Goal: Task Accomplishment & Management: Complete application form

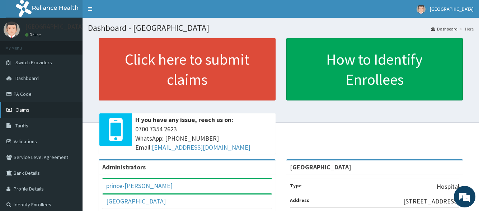
click at [31, 112] on link "Claims" at bounding box center [41, 110] width 83 height 16
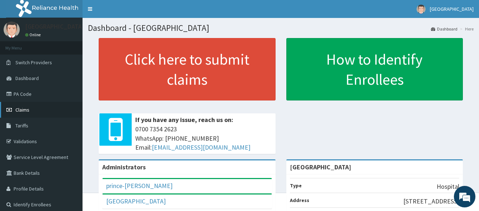
click at [16, 114] on link "Claims" at bounding box center [41, 110] width 83 height 16
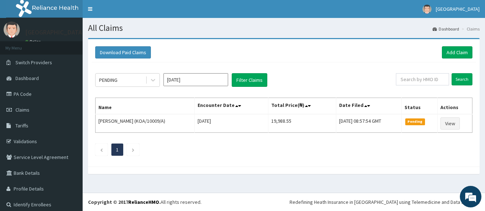
click at [305, 50] on div "Download Paid Claims Add Claim" at bounding box center [283, 52] width 377 height 12
click at [442, 51] on link "Add Claim" at bounding box center [456, 52] width 31 height 12
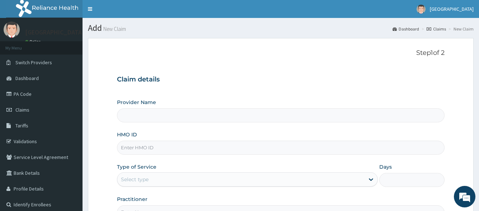
type input "[GEOGRAPHIC_DATA]"
click at [214, 144] on input "HMO ID" at bounding box center [280, 148] width 327 height 14
type input "CYu/10076/B"
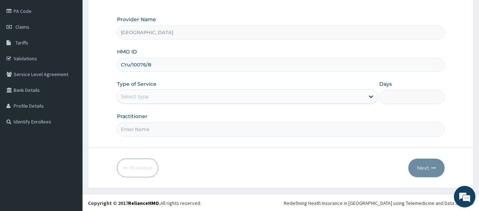
scroll to position [84, 0]
click at [227, 94] on div "Select type" at bounding box center [240, 95] width 247 height 11
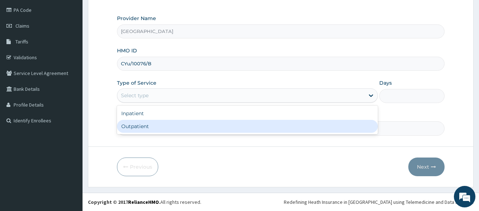
click at [193, 126] on div "Outpatient" at bounding box center [247, 126] width 261 height 13
type input "1"
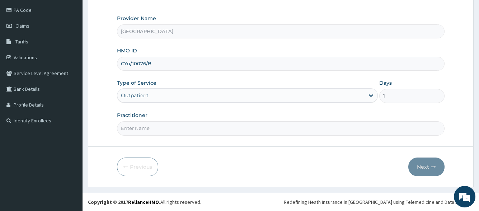
click at [193, 128] on input "Practitioner" at bounding box center [280, 128] width 327 height 14
type input "DR. PRINCE"
click at [421, 165] on button "Next" at bounding box center [426, 167] width 36 height 19
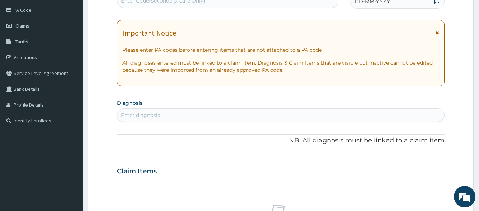
click at [416, 4] on div "DD-MM-YYYY" at bounding box center [397, 1] width 95 height 14
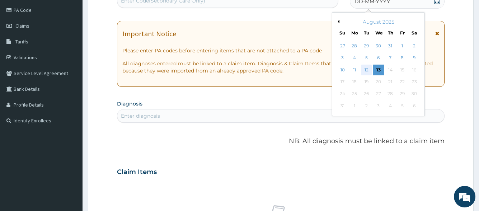
click at [364, 68] on div "12" at bounding box center [366, 70] width 11 height 11
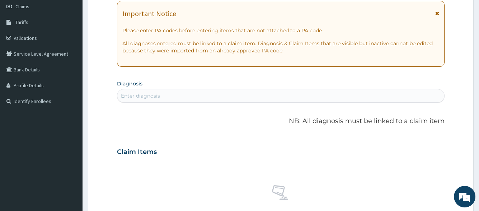
scroll to position [120, 0]
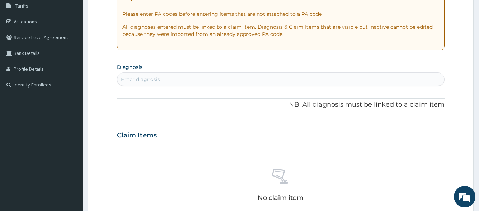
click at [341, 80] on div "Enter diagnosis" at bounding box center [280, 79] width 327 height 11
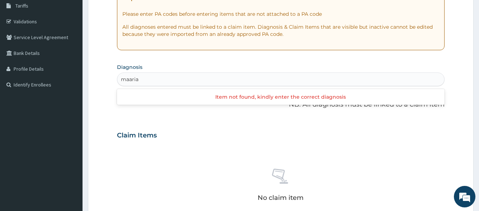
click at [128, 78] on input "maaria" at bounding box center [130, 79] width 18 height 7
type input "malaria"
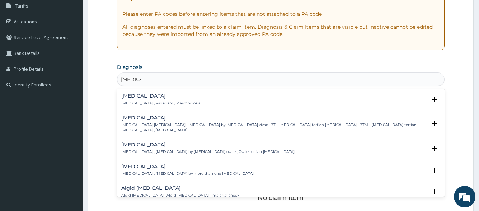
click at [161, 103] on p "Malaria , Paludism , Plasmodiosis" at bounding box center [160, 103] width 79 height 5
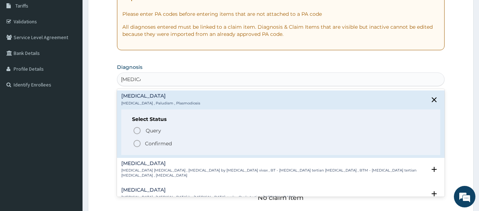
click at [159, 141] on p "Confirmed" at bounding box center [158, 143] width 27 height 7
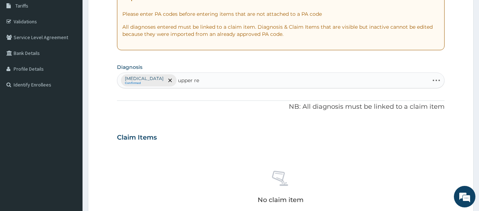
type input "upper res"
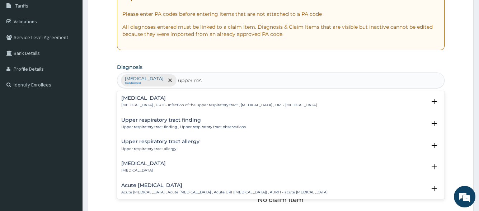
click at [195, 103] on p "Upper respiratory infection , URTI - Infection of the upper respiratory tract ,…" at bounding box center [219, 105] width 196 height 5
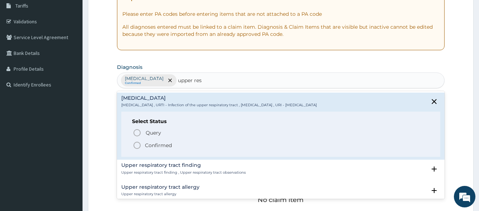
click at [158, 144] on p "Confirmed" at bounding box center [158, 145] width 27 height 7
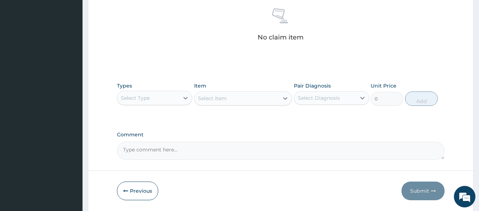
scroll to position [299, 0]
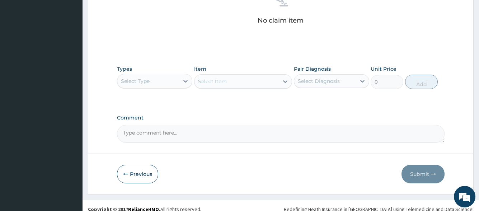
click at [172, 83] on div "Select Type" at bounding box center [148, 80] width 62 height 11
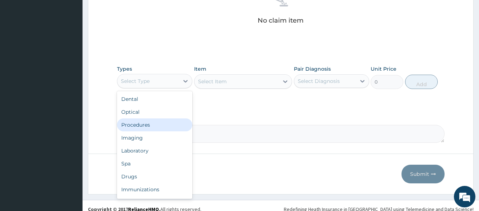
click at [166, 129] on div "Procedures" at bounding box center [154, 124] width 75 height 13
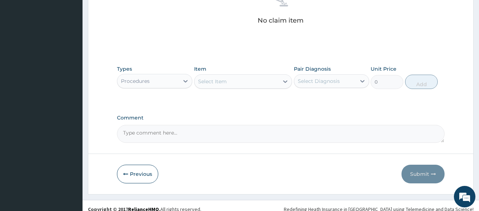
click at [253, 82] on div "Select Item" at bounding box center [237, 81] width 85 height 11
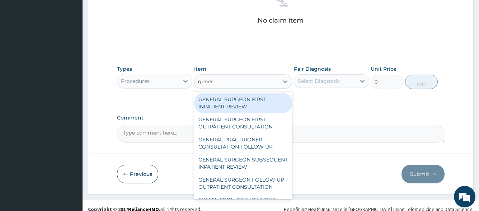
type input "genera"
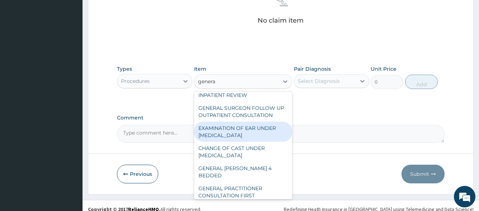
scroll to position [103, 0]
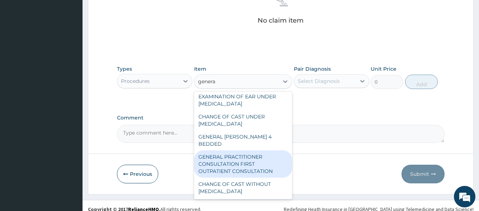
click at [244, 159] on div "GENERAL PRACTITIONER CONSULTATION FIRST OUTPATIENT CONSULTATION" at bounding box center [243, 163] width 98 height 27
type input "3547.5"
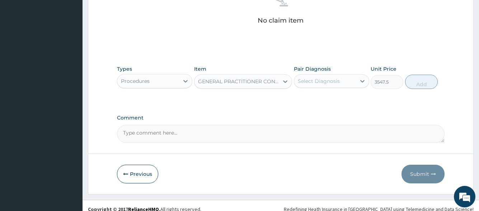
click at [343, 80] on div "Select Diagnosis" at bounding box center [325, 80] width 62 height 11
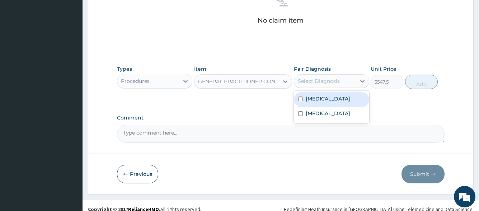
click at [341, 98] on div "Malaria" at bounding box center [331, 99] width 75 height 15
checkbox input "true"
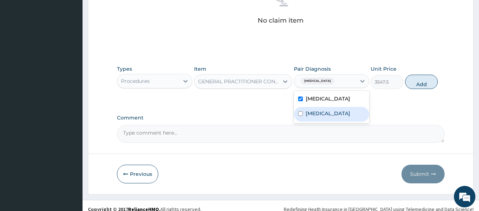
click at [340, 112] on label "Upper respiratory infection" at bounding box center [328, 113] width 45 height 7
checkbox input "true"
drag, startPoint x: 411, startPoint y: 84, endPoint x: 315, endPoint y: 85, distance: 95.8
click at [411, 84] on button "Add" at bounding box center [421, 82] width 33 height 14
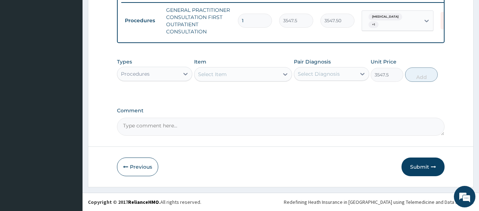
type input "0"
click at [181, 76] on div at bounding box center [185, 73] width 13 height 13
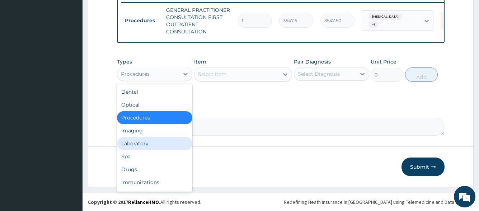
click at [161, 149] on div "Laboratory" at bounding box center [154, 143] width 75 height 13
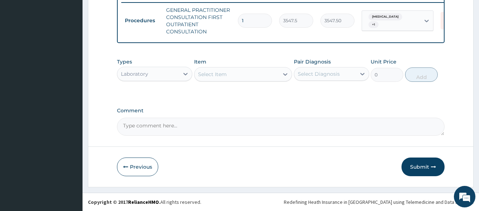
click at [259, 74] on div "Select Item" at bounding box center [237, 74] width 85 height 11
type input "i"
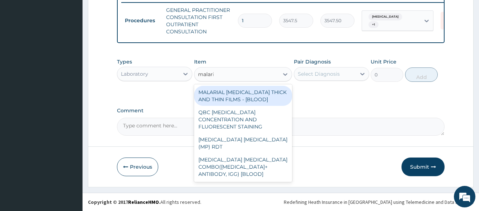
type input "malaria"
click at [255, 101] on div "MALARIAL PARASITE THICK AND THIN FILMS - [BLOOD]" at bounding box center [243, 96] width 98 height 20
type input "1612.5"
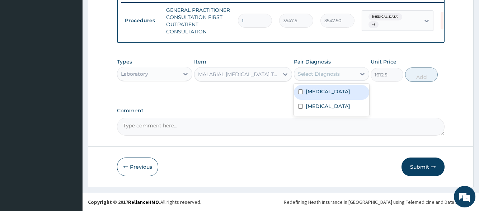
click at [335, 68] on div "Select Diagnosis" at bounding box center [325, 73] width 62 height 11
click at [331, 88] on div "Malaria" at bounding box center [331, 92] width 75 height 15
checkbox input "true"
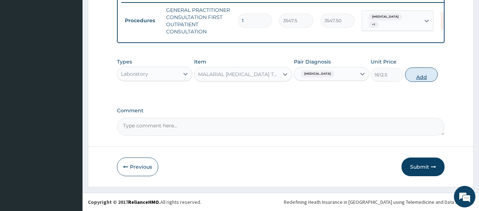
click at [411, 76] on button "Add" at bounding box center [421, 74] width 33 height 14
type input "0"
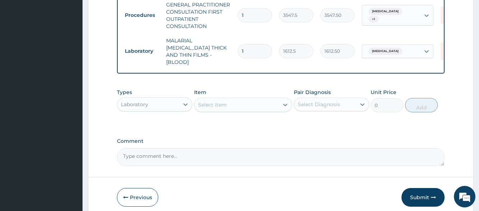
click at [209, 103] on div "Select Item" at bounding box center [212, 104] width 29 height 7
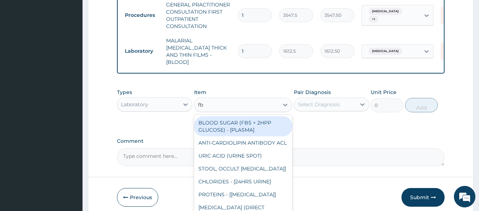
type input "fbc"
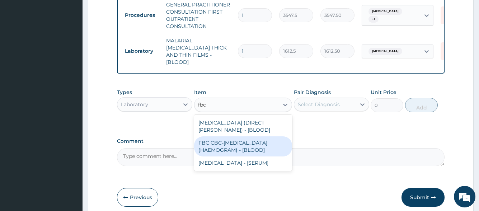
click at [232, 149] on div "FBC CBC-COMPLETE BLOOD COUNT (HAEMOGRAM) - [BLOOD]" at bounding box center [243, 146] width 98 height 20
type input "4300"
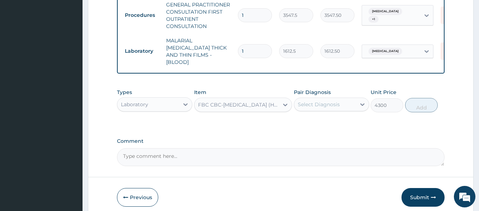
click at [323, 101] on div "Select Diagnosis" at bounding box center [319, 104] width 42 height 7
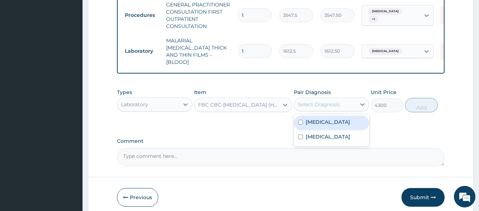
click at [322, 126] on div "Malaria" at bounding box center [331, 123] width 75 height 15
checkbox input "true"
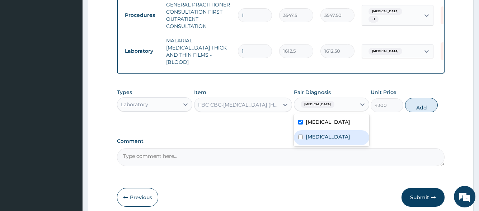
click at [322, 134] on label "Upper respiratory infection" at bounding box center [328, 136] width 45 height 7
checkbox input "true"
click at [411, 105] on button "Add" at bounding box center [421, 105] width 33 height 14
type input "0"
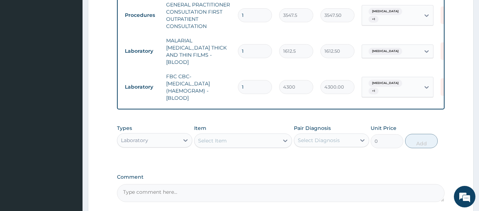
click at [165, 100] on div "Type Name Quantity Unit Price Total Price Pair Diagnosis Actions Procedures GEN…" at bounding box center [280, 43] width 327 height 131
click at [153, 136] on div "Laboratory" at bounding box center [148, 140] width 62 height 11
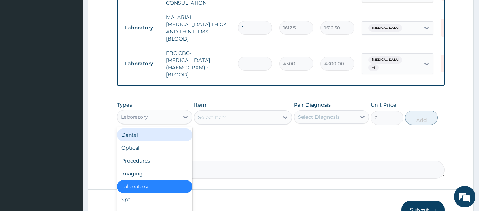
scroll to position [325, 0]
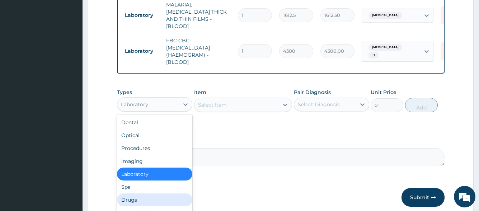
click at [139, 193] on div "Drugs" at bounding box center [154, 199] width 75 height 13
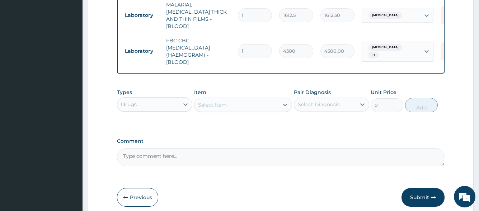
click at [243, 106] on div "Select Item" at bounding box center [237, 104] width 85 height 11
type input "ibu"
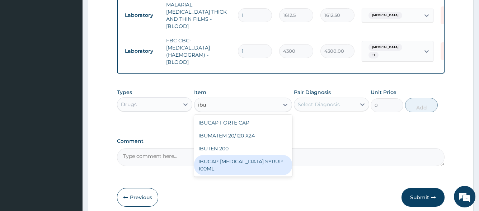
click at [230, 166] on div "IBUCAP COLD AND FLU SYRUP 100ML" at bounding box center [243, 165] width 98 height 20
type input "768.6250000000001"
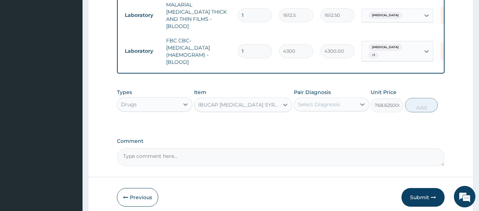
click at [324, 102] on div "Select Diagnosis" at bounding box center [319, 104] width 42 height 7
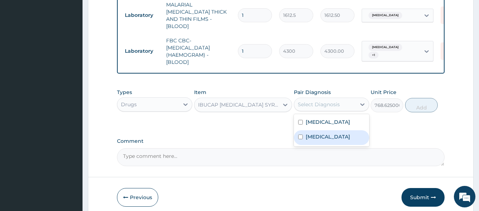
click at [326, 135] on label "Upper respiratory infection" at bounding box center [328, 136] width 45 height 7
checkbox input "true"
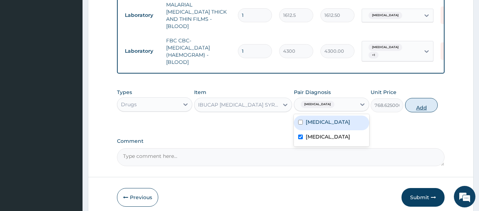
click at [409, 102] on button "Add" at bounding box center [421, 105] width 33 height 14
type input "0"
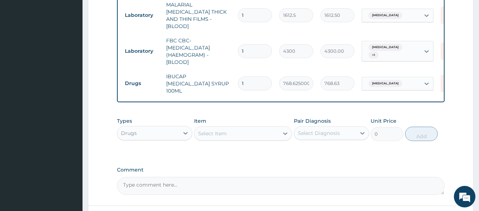
click at [218, 130] on div "Select Item" at bounding box center [212, 133] width 29 height 7
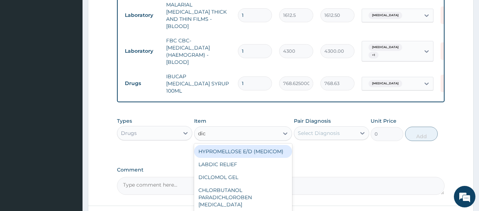
type input "dicl"
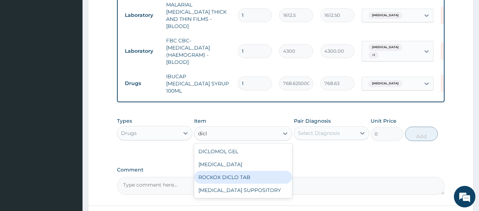
click at [233, 171] on div "ROCKOX DICLO TAB" at bounding box center [243, 177] width 98 height 13
type input "82.77499999999999"
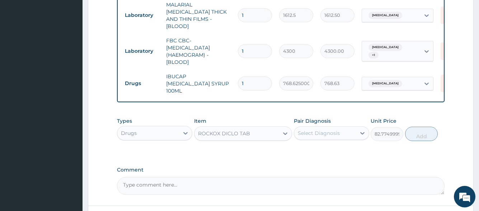
click at [316, 132] on div "Select Diagnosis" at bounding box center [325, 132] width 62 height 11
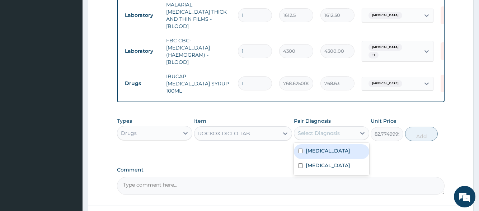
click at [315, 148] on label "Malaria" at bounding box center [328, 150] width 45 height 7
checkbox input "true"
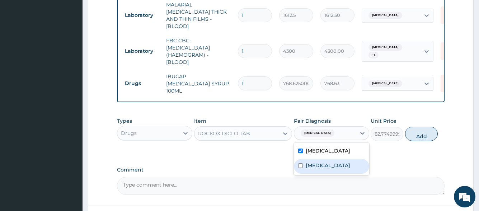
click at [315, 162] on label "Upper respiratory infection" at bounding box center [328, 165] width 45 height 7
checkbox input "true"
click at [426, 127] on button "Add" at bounding box center [421, 134] width 33 height 14
type input "0"
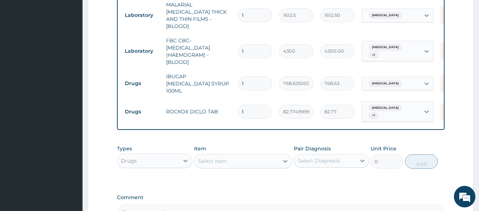
type input "10"
type input "827.75"
type input "10"
click at [238, 158] on div "Select Item" at bounding box center [237, 160] width 85 height 11
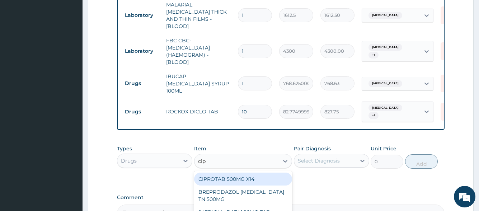
type input "cipro"
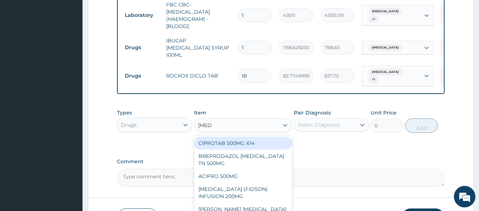
click at [254, 139] on div "CIPROTAB 500MG X14" at bounding box center [243, 143] width 98 height 13
type input "319.275"
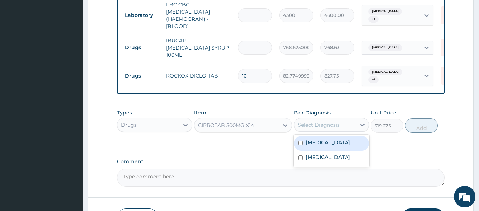
click at [329, 121] on div "Select Diagnosis" at bounding box center [319, 124] width 42 height 7
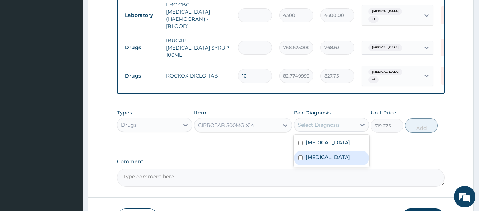
click at [327, 151] on div "Upper respiratory infection" at bounding box center [331, 158] width 75 height 15
checkbox input "true"
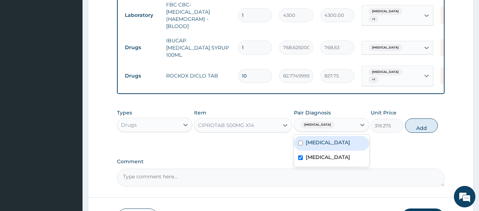
click at [328, 136] on div "Malaria" at bounding box center [331, 143] width 75 height 15
checkbox input "true"
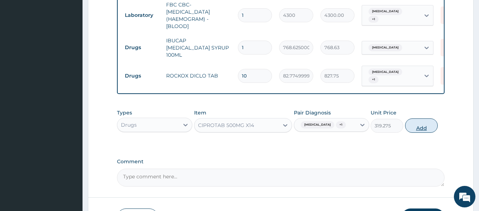
click at [415, 121] on button "Add" at bounding box center [421, 125] width 33 height 14
type input "0"
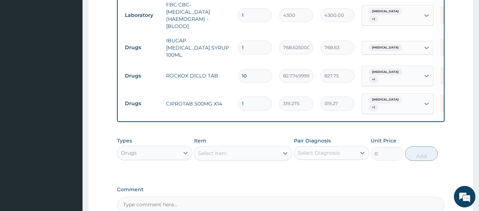
type input "10"
type input "3192.75"
type input "10"
click at [227, 148] on div "Select Item" at bounding box center [237, 153] width 85 height 11
type input "parace"
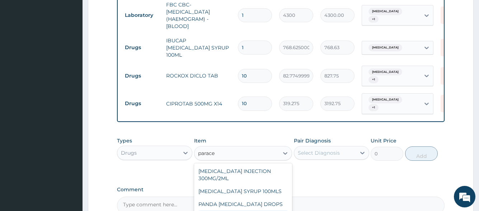
type input "23.65"
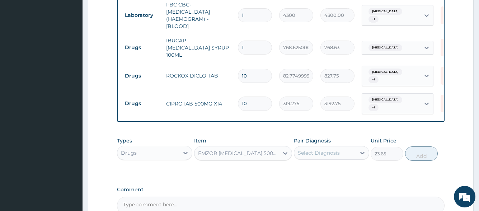
click at [327, 149] on div "Select Diagnosis" at bounding box center [319, 152] width 42 height 7
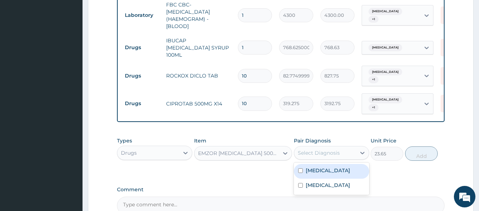
click at [329, 168] on div "Malaria" at bounding box center [331, 171] width 75 height 15
checkbox input "true"
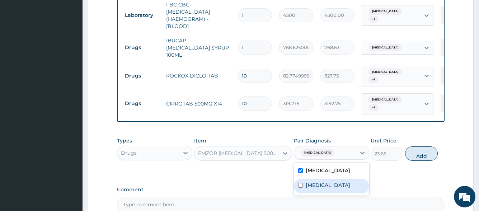
click at [326, 182] on label "Upper respiratory infection" at bounding box center [328, 185] width 45 height 7
checkbox input "true"
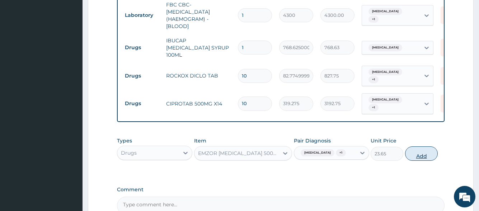
click at [412, 146] on button "Add" at bounding box center [421, 153] width 33 height 14
type input "0"
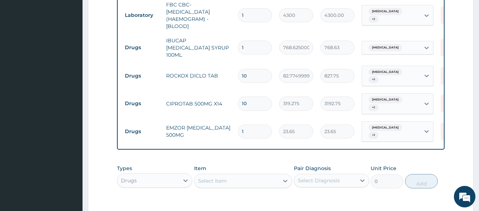
type input "18"
type input "425.70"
type input "18"
click at [254, 175] on div "Select Item" at bounding box center [237, 180] width 85 height 11
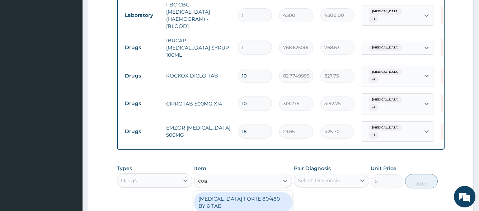
type input "coar"
click at [257, 192] on div "COARTEM FORTE 80/480 BY 6 TAB" at bounding box center [243, 202] width 98 height 20
type input "449.35"
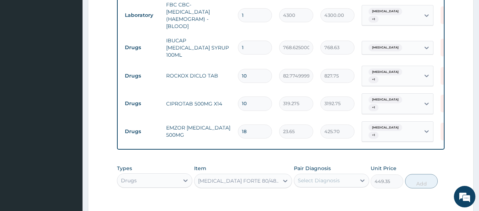
click at [330, 177] on div "Select Diagnosis" at bounding box center [319, 180] width 42 height 7
click at [331, 192] on div "Malaria" at bounding box center [331, 199] width 75 height 15
checkbox input "true"
click at [421, 174] on button "Add" at bounding box center [421, 181] width 33 height 14
type input "0"
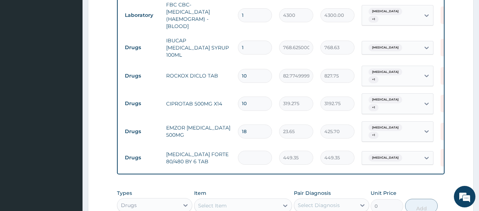
type input "0.00"
type input "6"
type input "2696.10"
type input "5"
type input "2246.75"
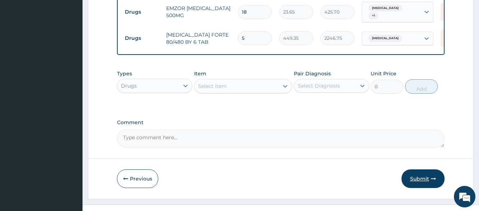
type input "5"
click at [417, 169] on button "Submit" at bounding box center [423, 178] width 43 height 19
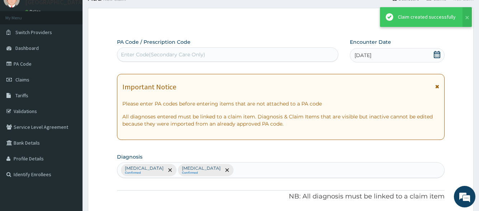
scroll to position [480, 0]
